Goal: Check status: Check status

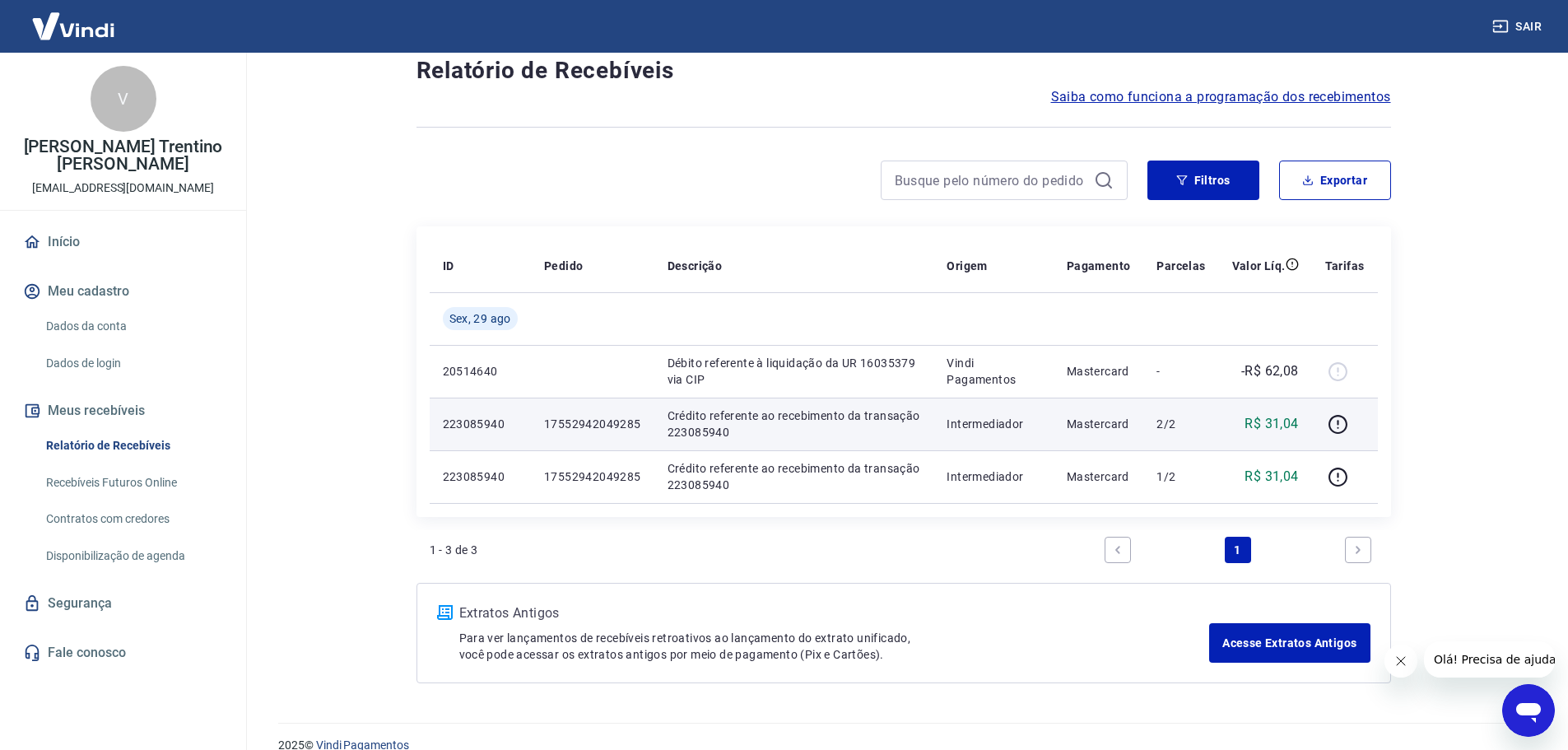
scroll to position [69, 0]
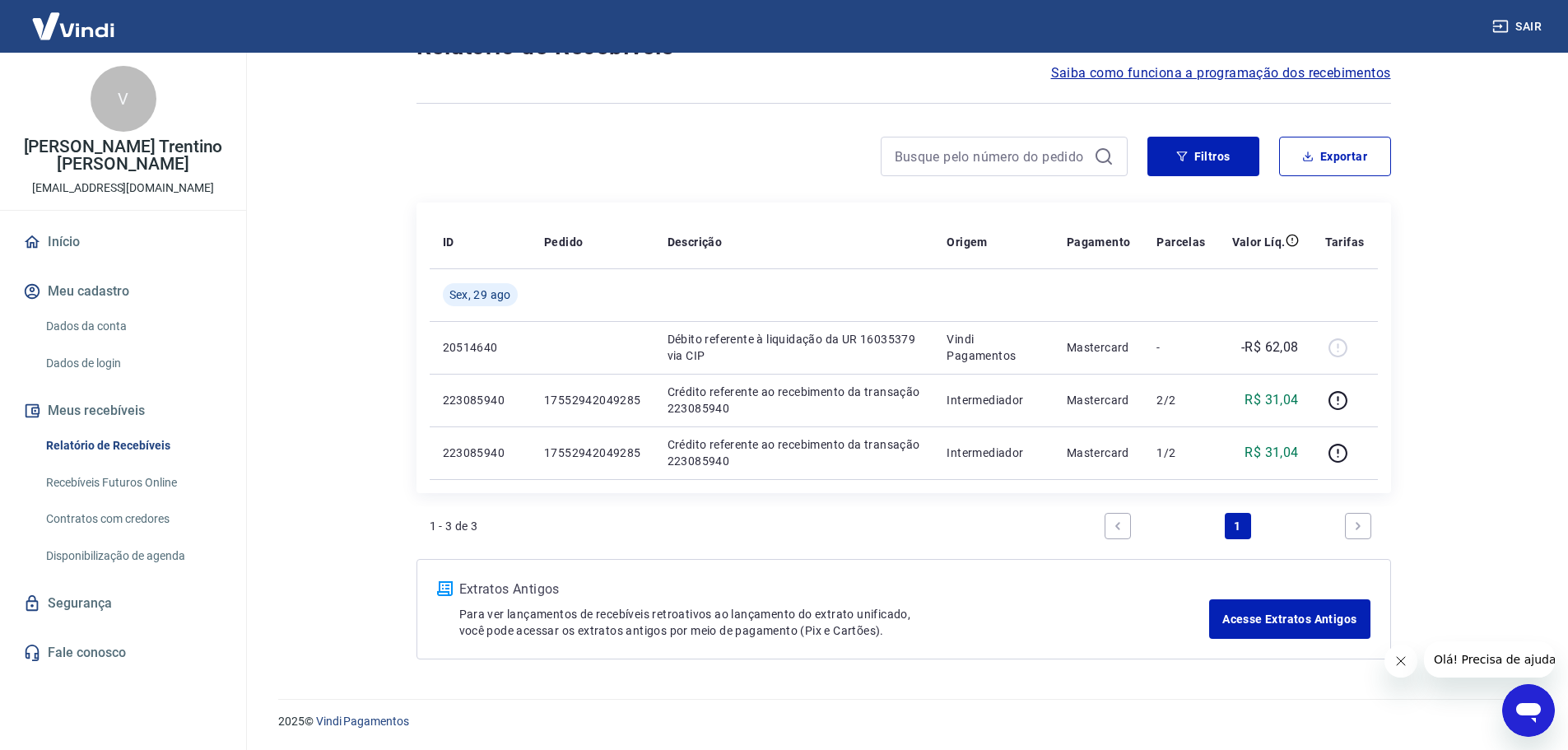
click at [1183, 78] on span "Saiba como funciona a programação dos recebimentos" at bounding box center [1220, 74] width 340 height 20
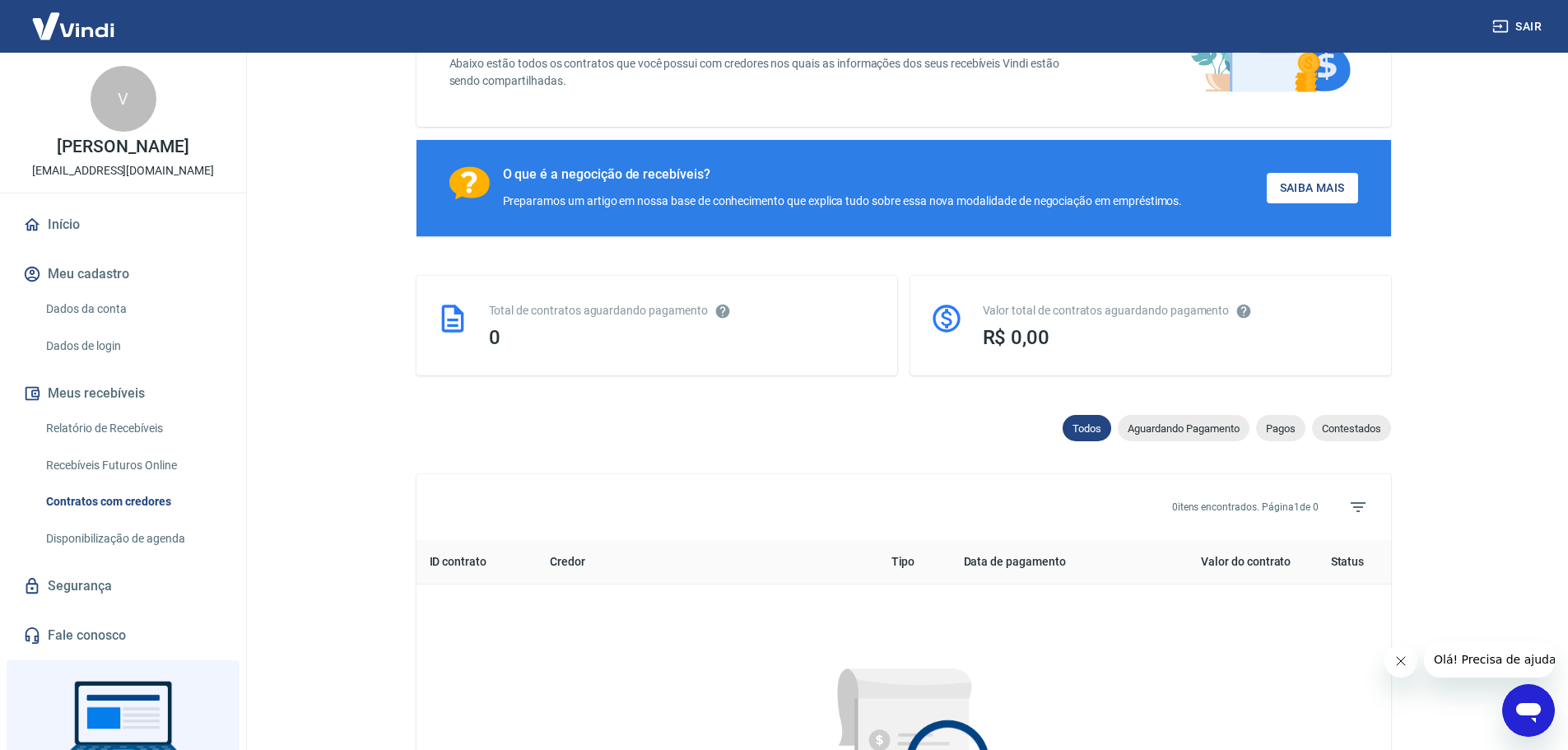
scroll to position [165, 0]
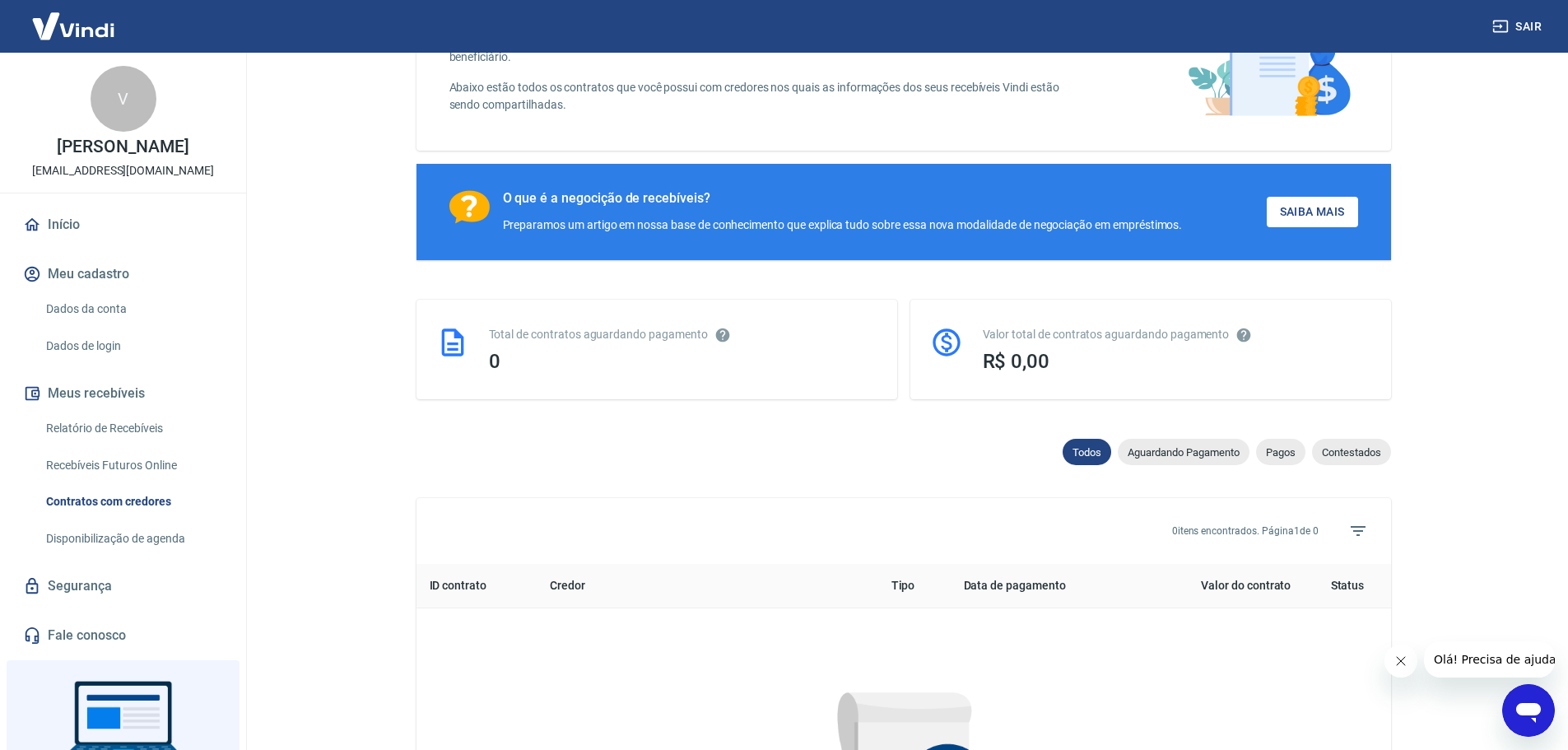
click at [1230, 457] on span "Aguardando Pagamento" at bounding box center [1183, 452] width 132 height 12
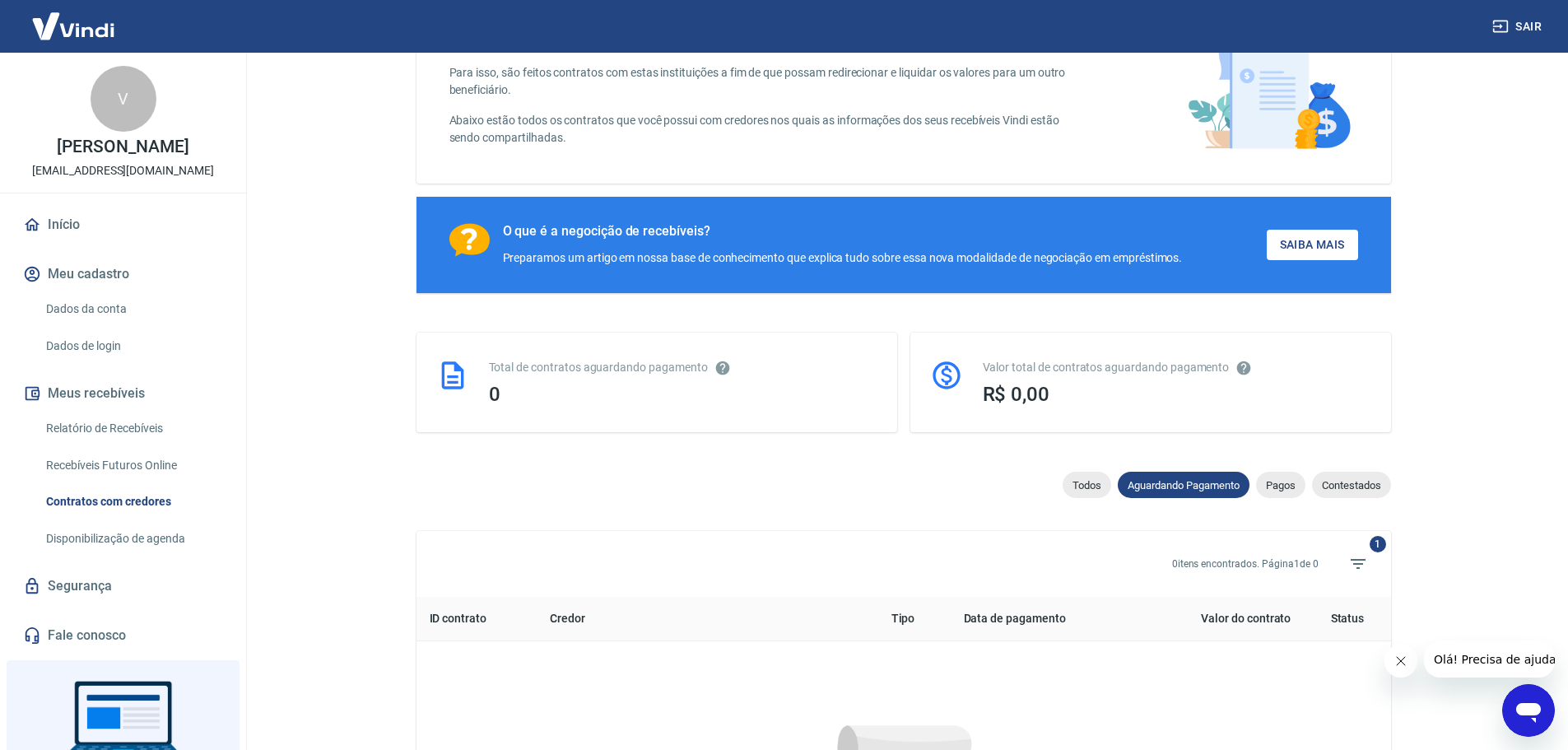
scroll to position [165, 0]
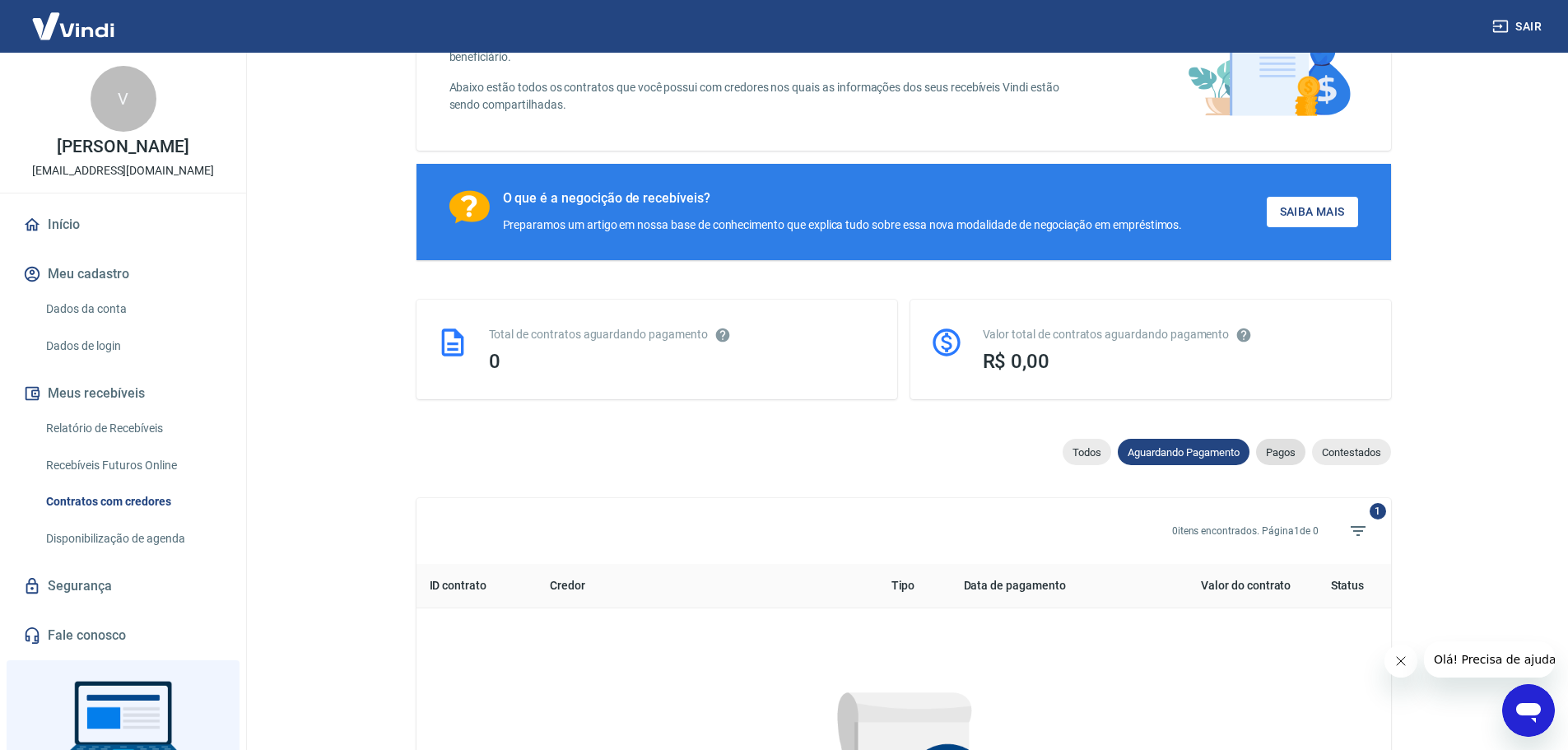
click at [1288, 456] on span "Pagos" at bounding box center [1281, 452] width 50 height 12
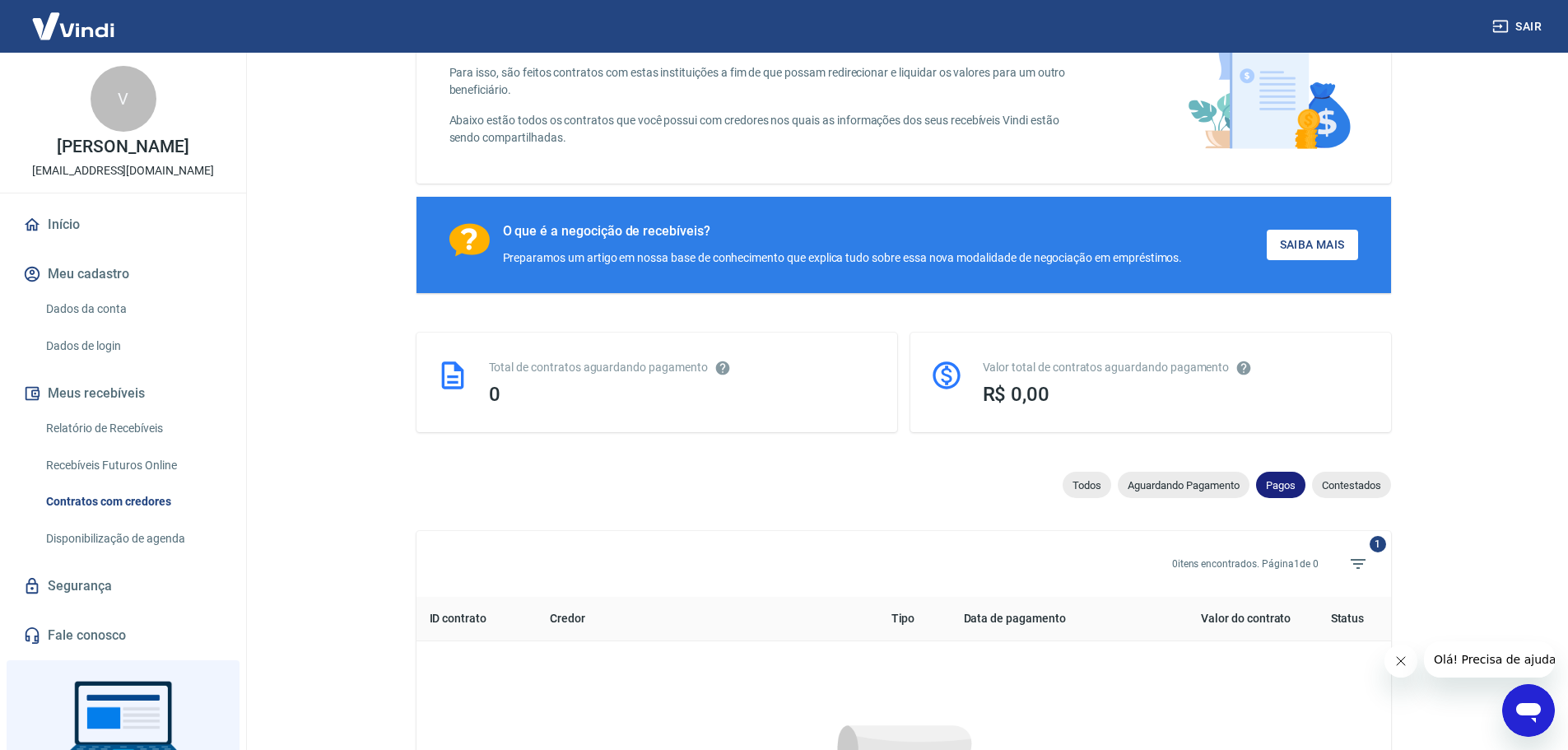
scroll to position [165, 0]
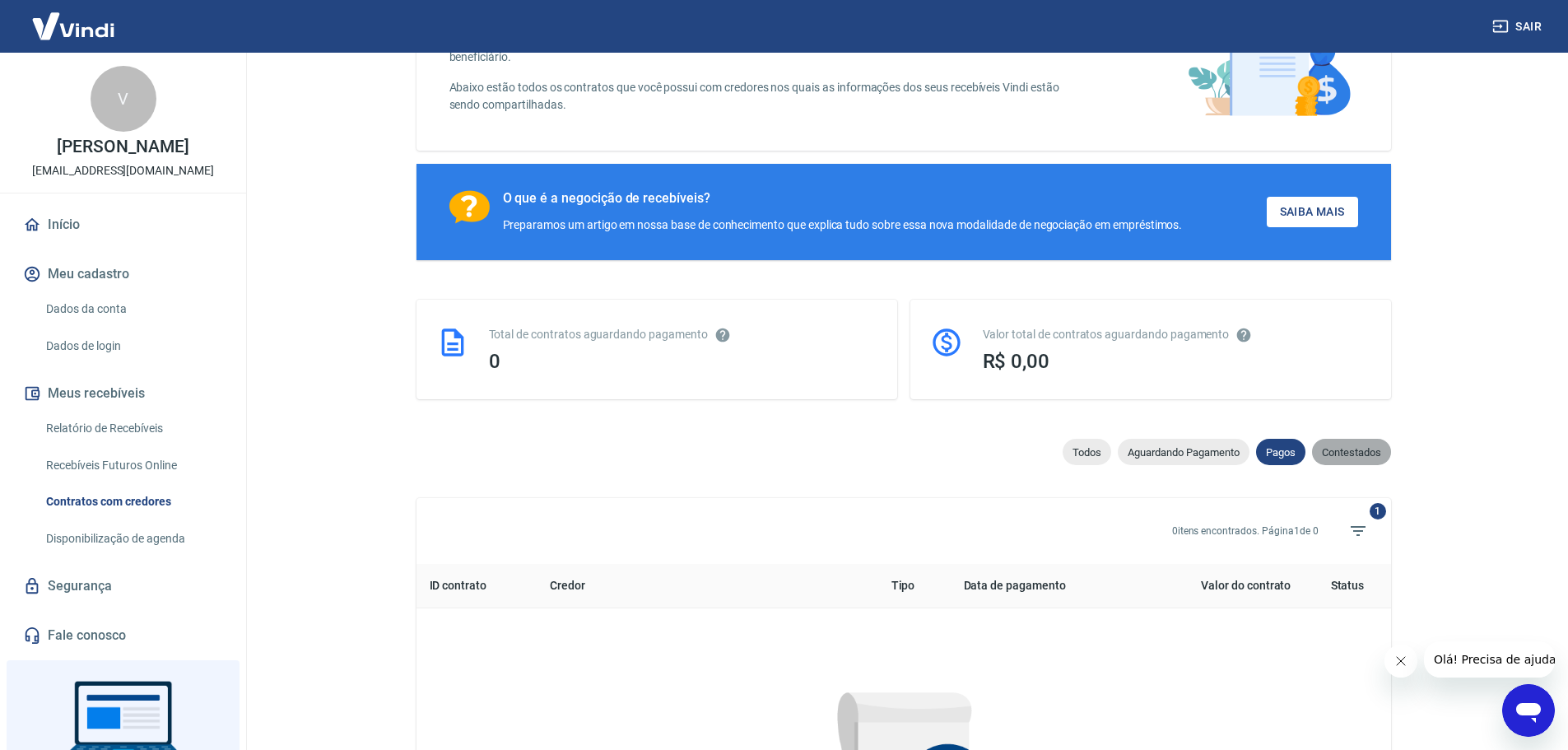
click at [1343, 459] on span "Contestados" at bounding box center [1352, 452] width 79 height 12
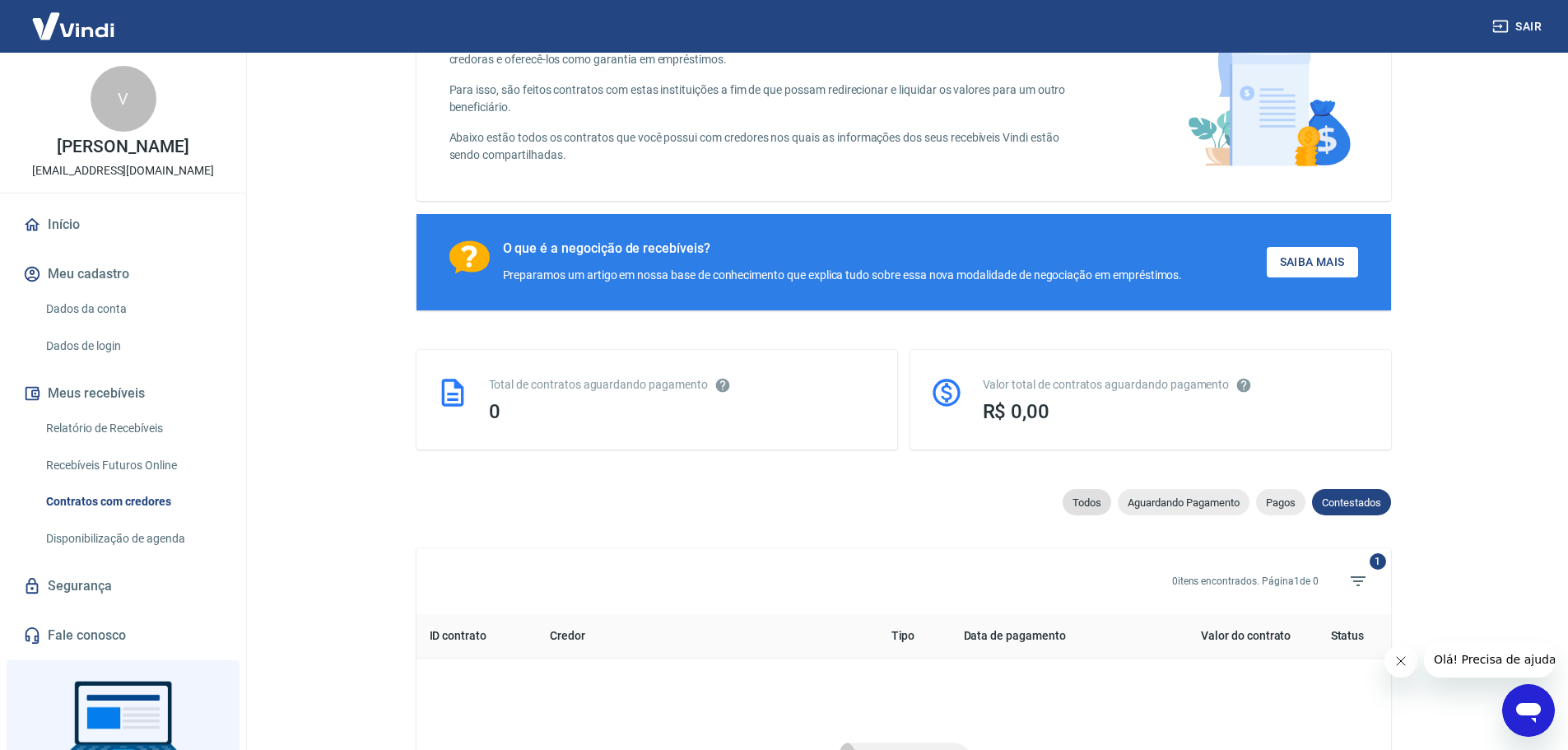
scroll to position [100, 0]
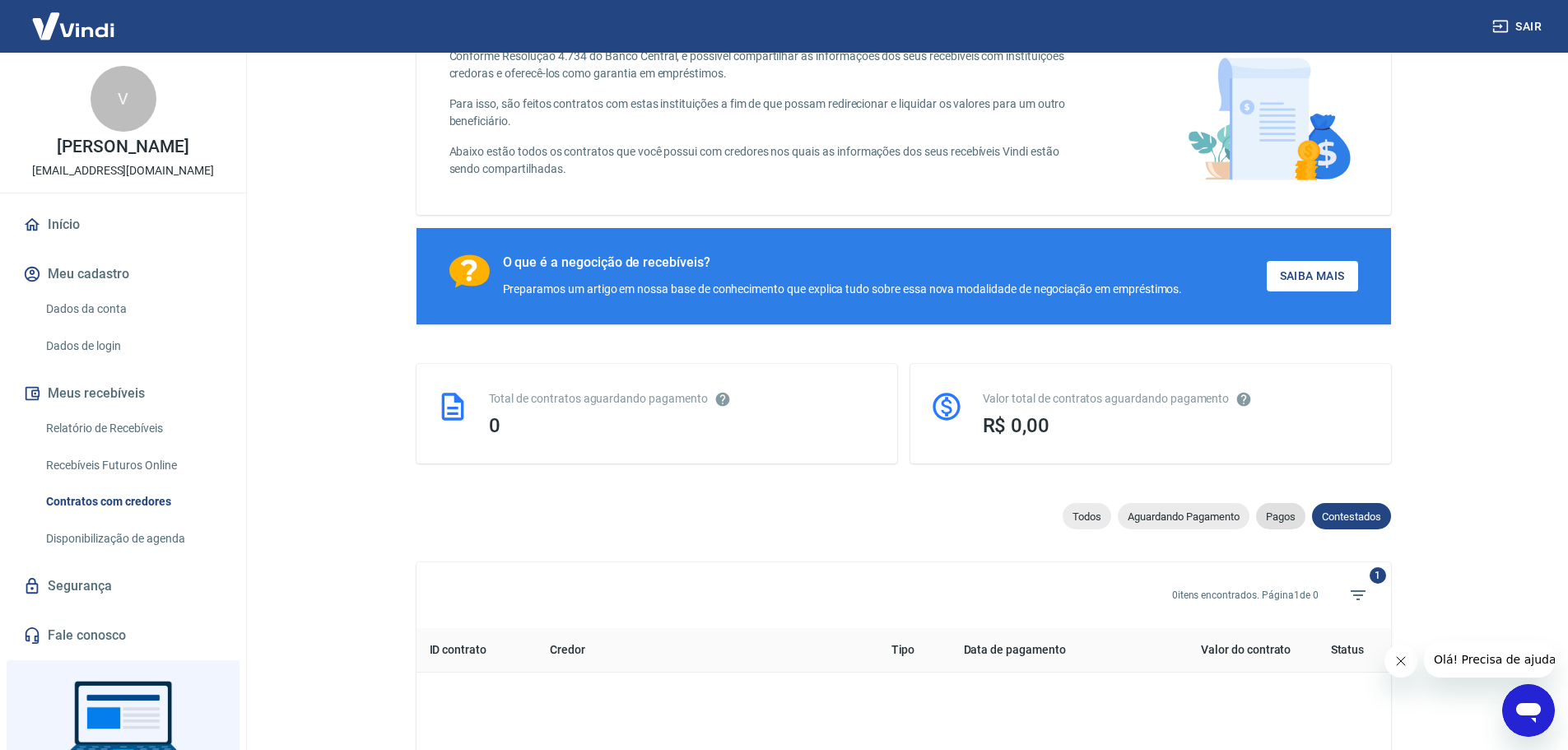
click at [1271, 520] on span "Pagos" at bounding box center [1281, 517] width 50 height 12
select select "paid"
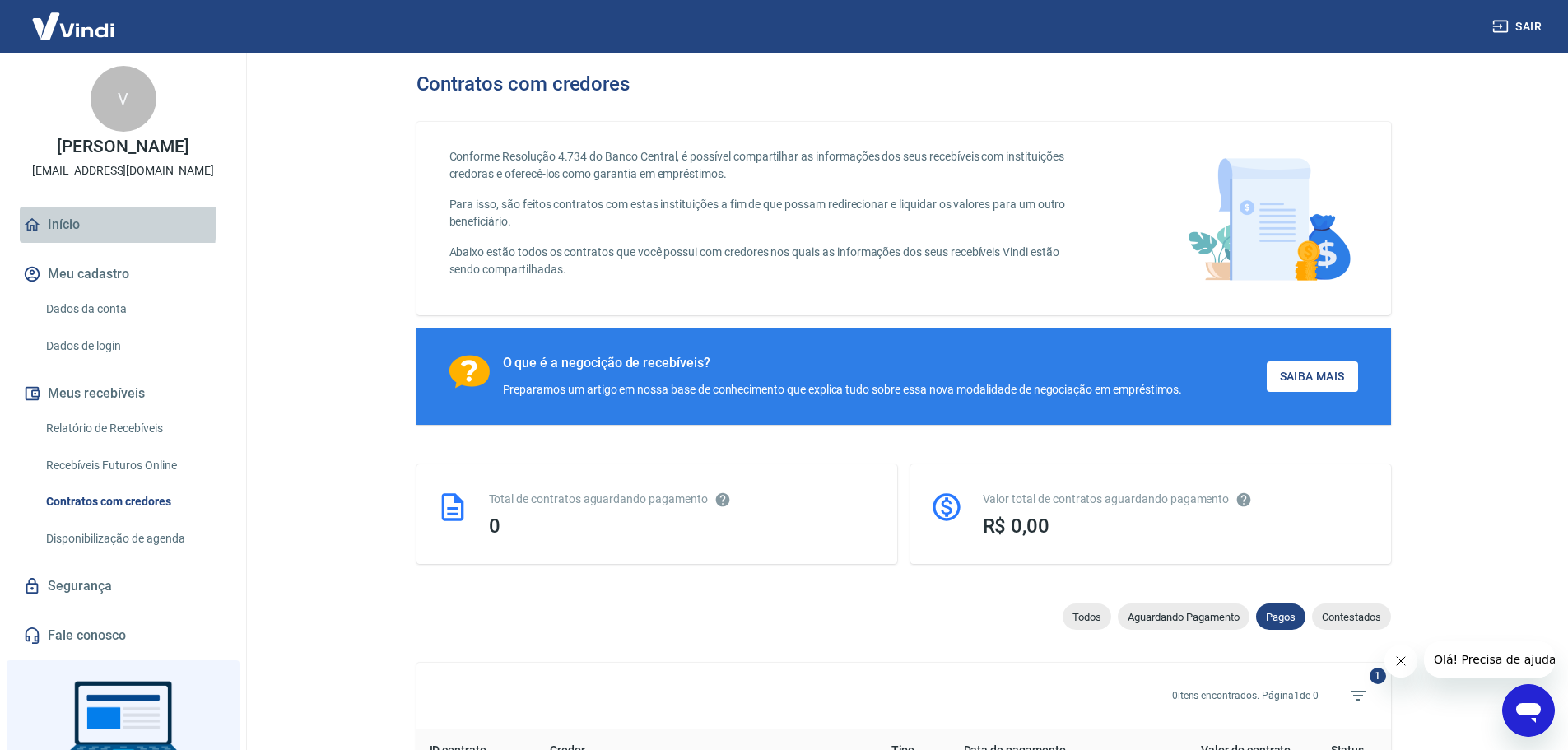
click at [64, 223] on link "Início" at bounding box center [123, 225] width 207 height 36
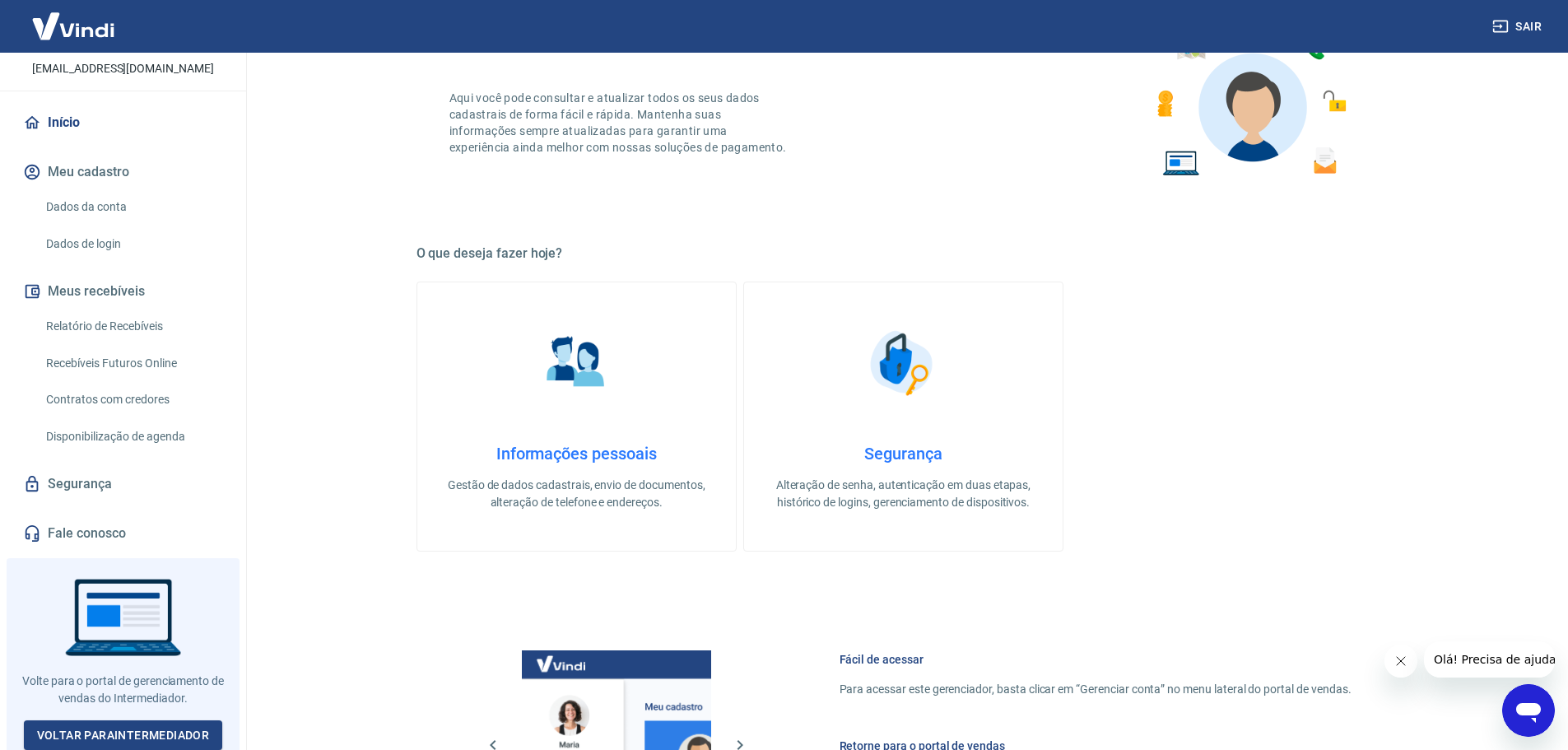
scroll to position [103, 0]
click at [62, 115] on link "Início" at bounding box center [123, 121] width 207 height 36
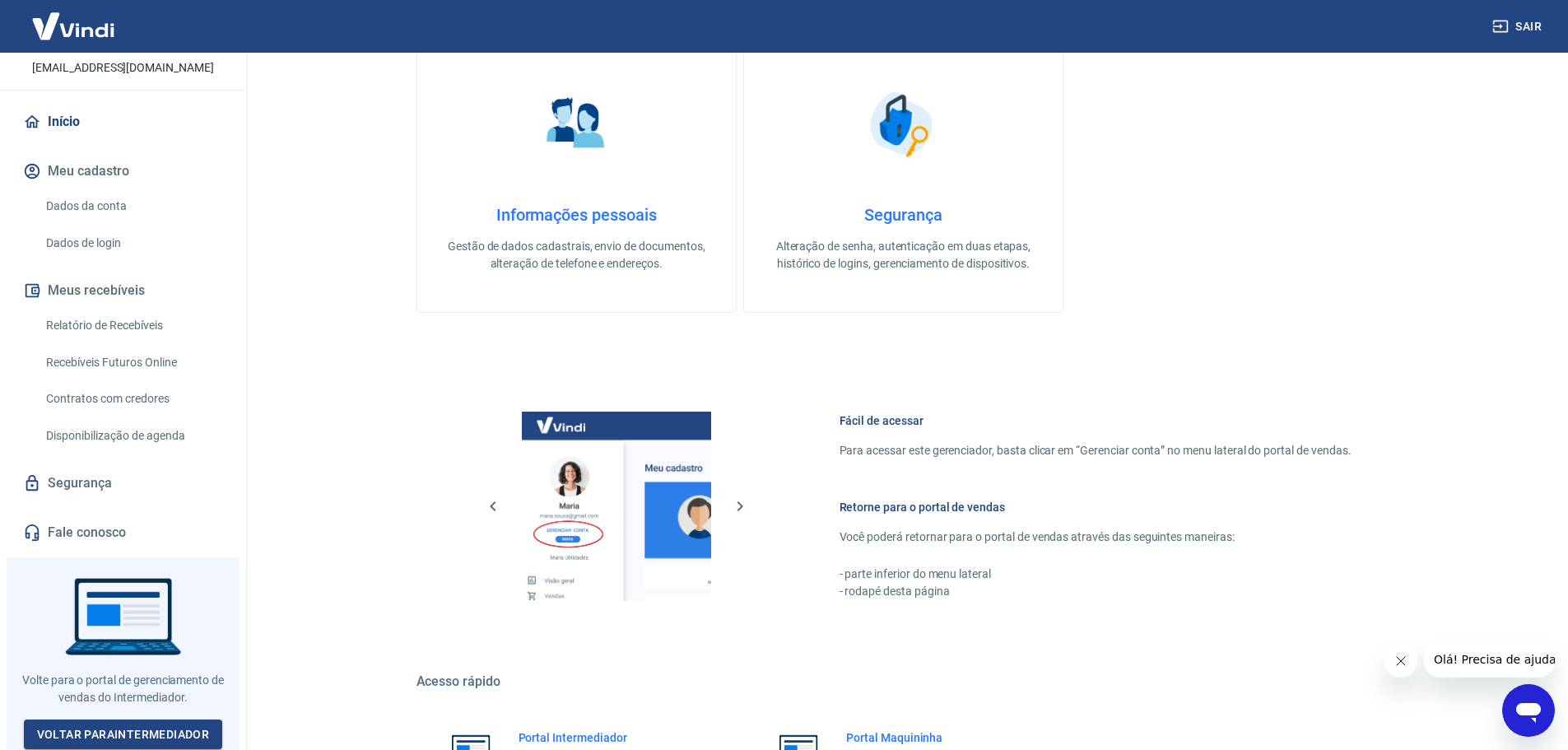
scroll to position [539, 0]
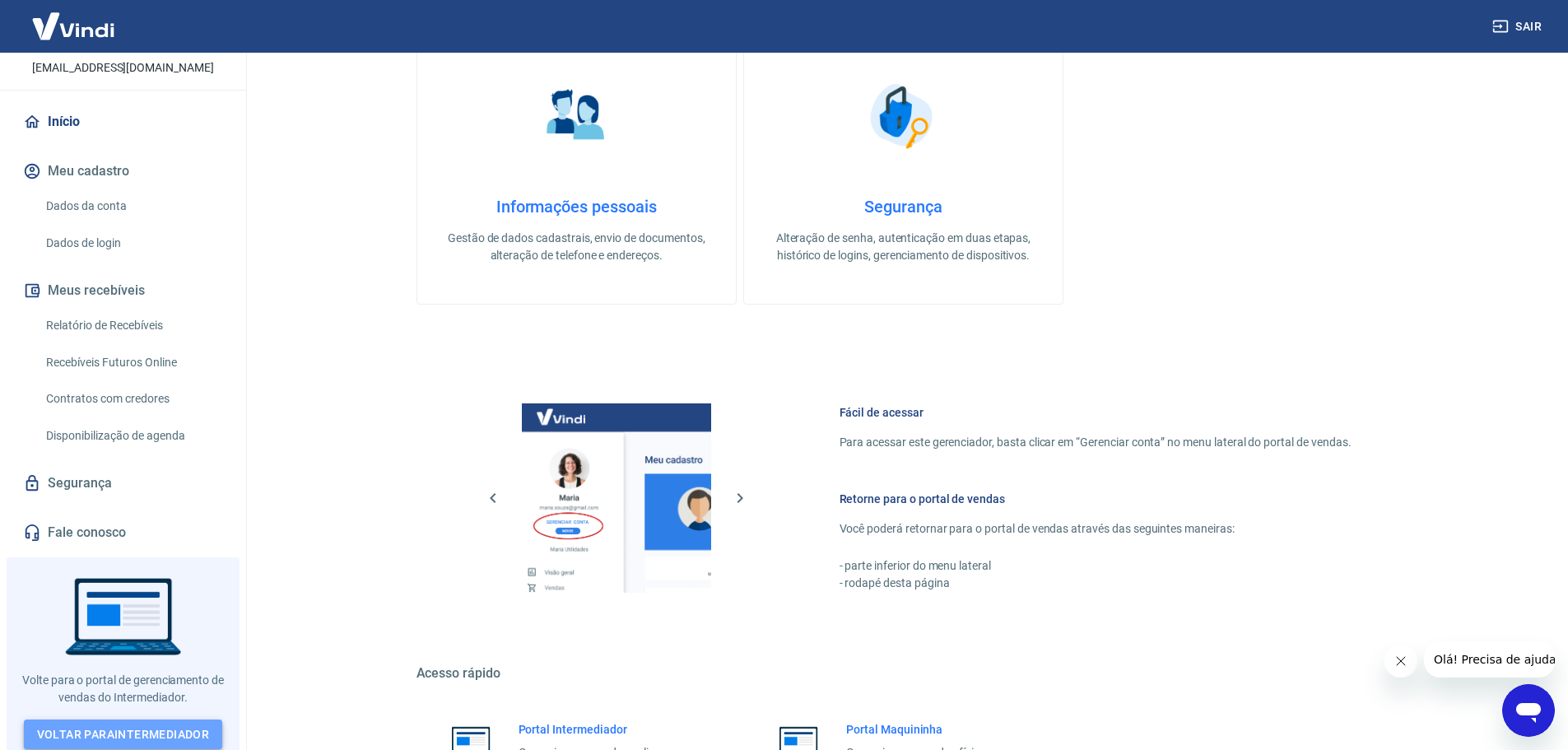
click at [150, 723] on link "Voltar para Intermediador" at bounding box center [123, 734] width 200 height 31
